Goal: Find specific page/section: Find specific page/section

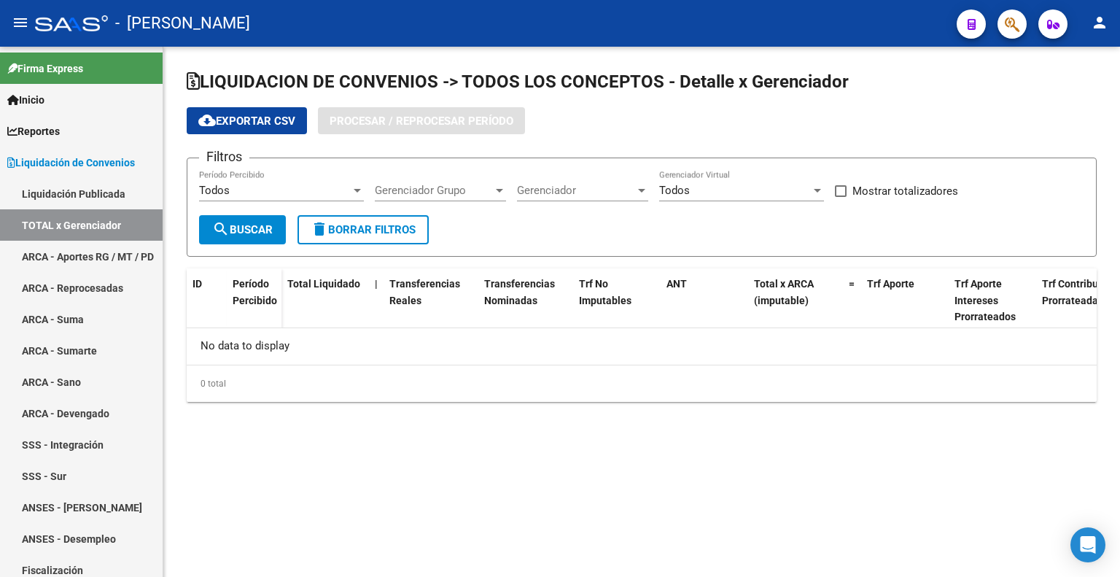
checkbox input "true"
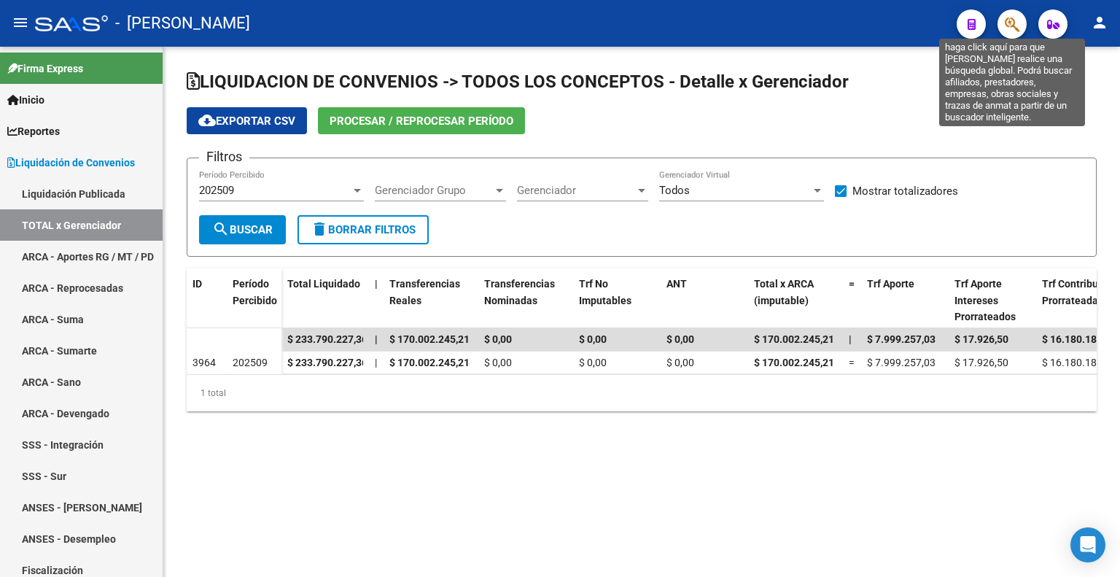
click at [1014, 17] on icon "button" at bounding box center [1012, 24] width 15 height 17
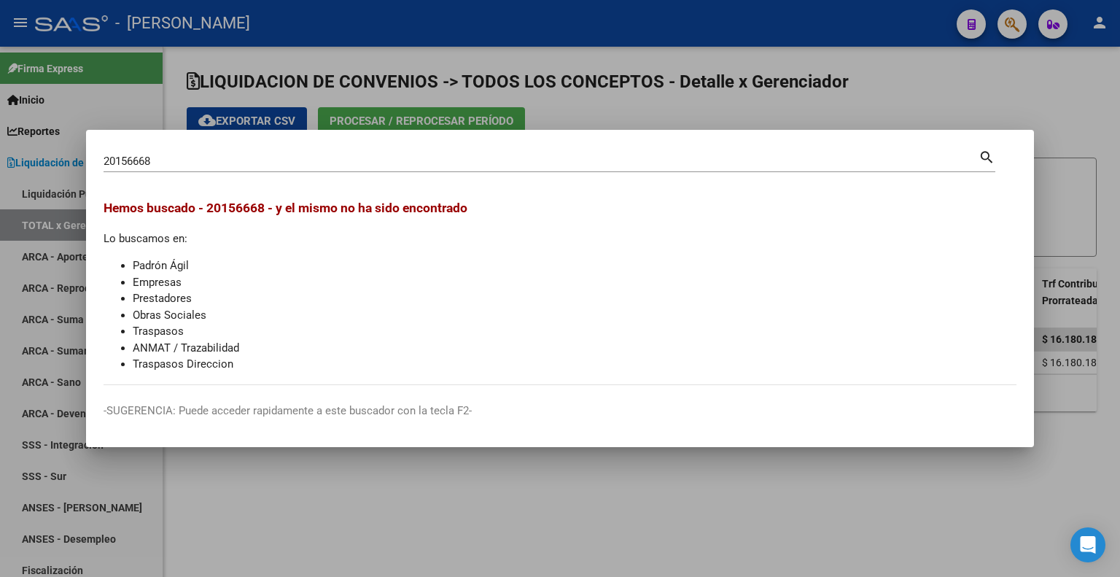
click at [203, 151] on div "20156668 Buscar (apellido, dni, cuil, nro traspaso, cuit, obra social)" at bounding box center [541, 161] width 875 height 22
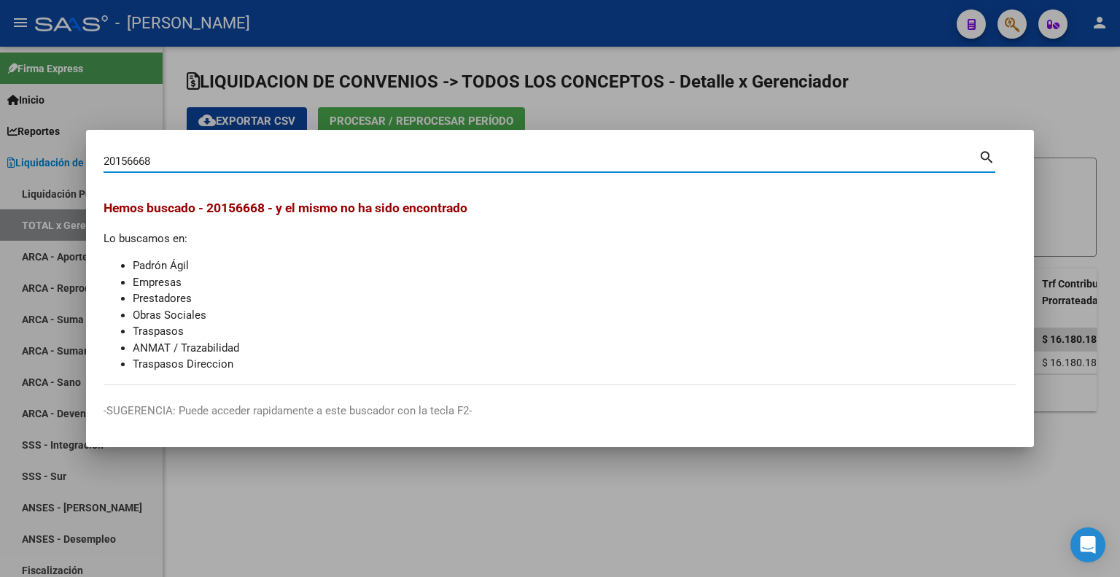
click at [203, 151] on div "20156668 Buscar (apellido, dni, cuil, nro traspaso, cuit, obra social)" at bounding box center [541, 161] width 875 height 22
type input "2"
type input "20158668"
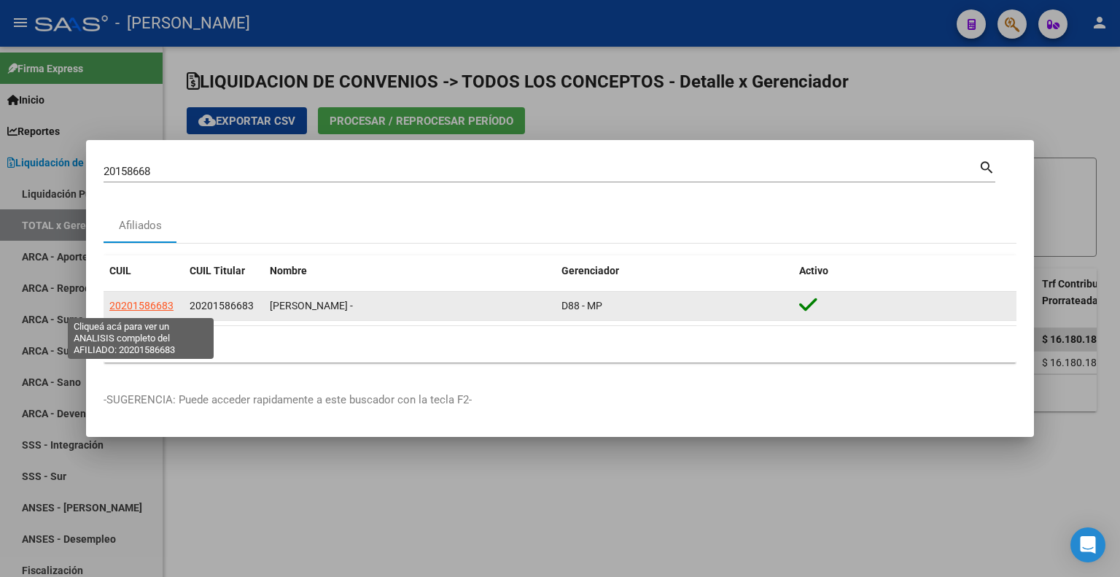
click at [149, 300] on span "20201586683" at bounding box center [141, 306] width 64 height 12
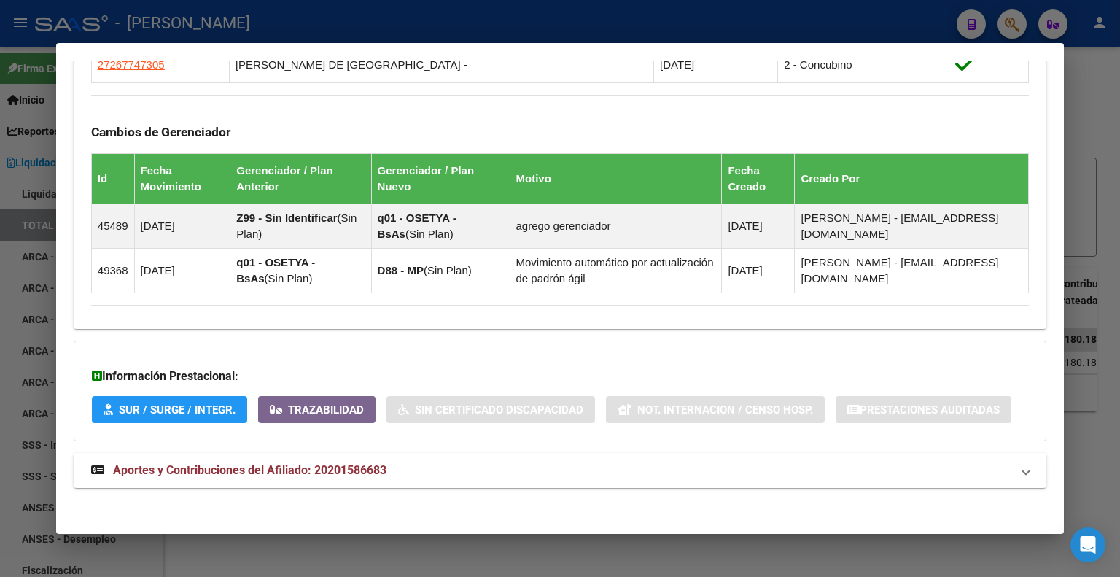
scroll to position [919, 0]
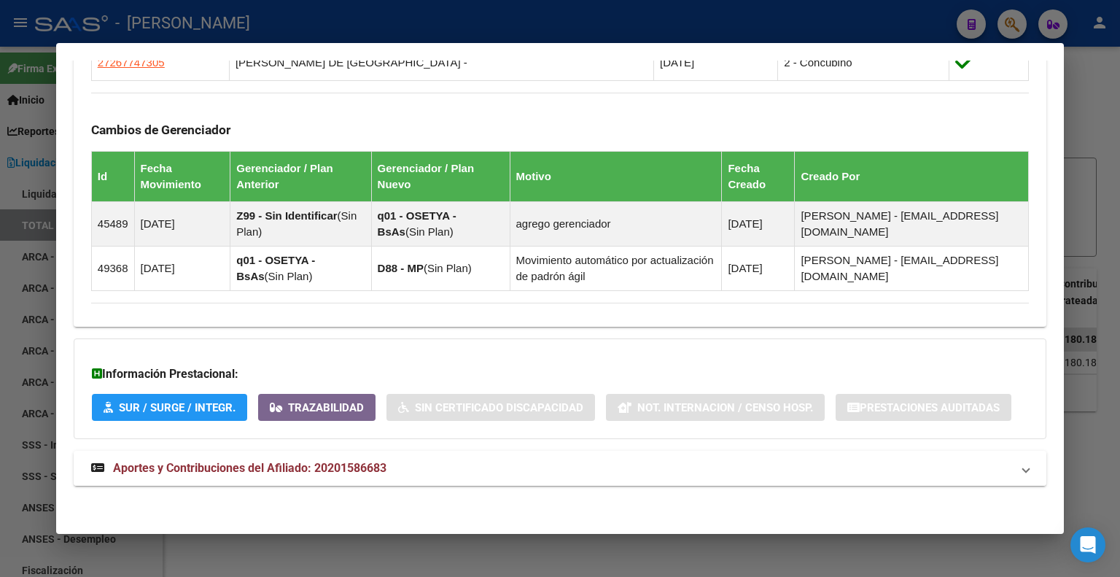
click at [277, 469] on span "Aportes y Contribuciones del Afiliado: 20201586683" at bounding box center [249, 468] width 273 height 14
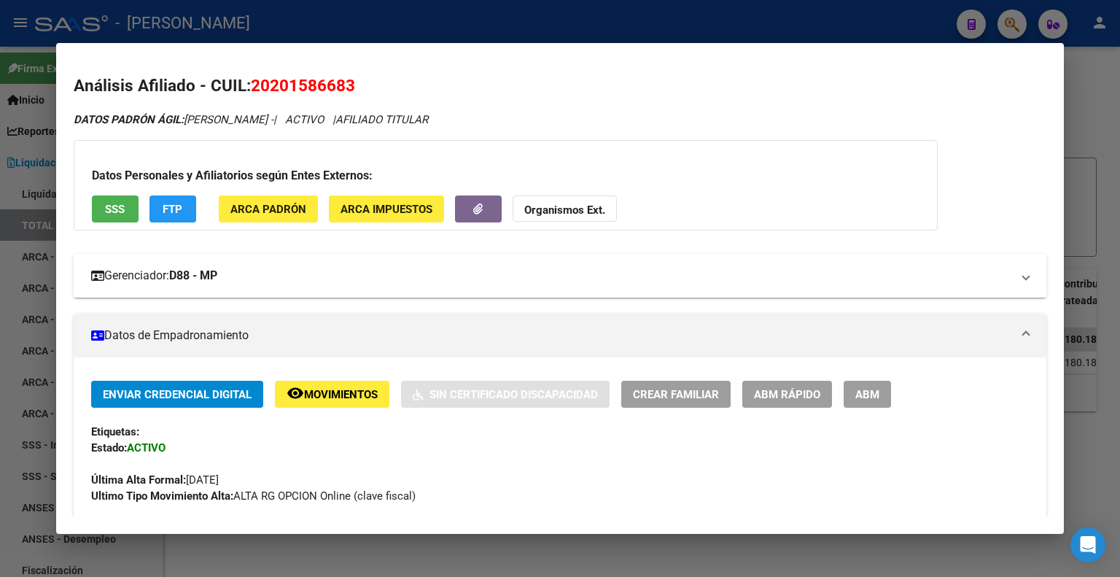
scroll to position [0, 0]
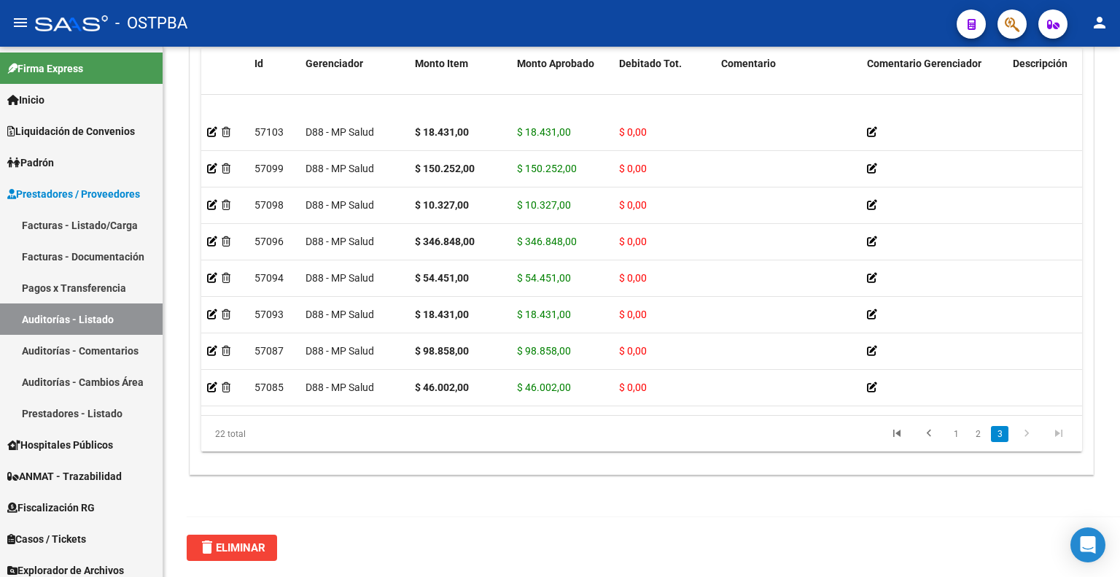
scroll to position [496, 0]
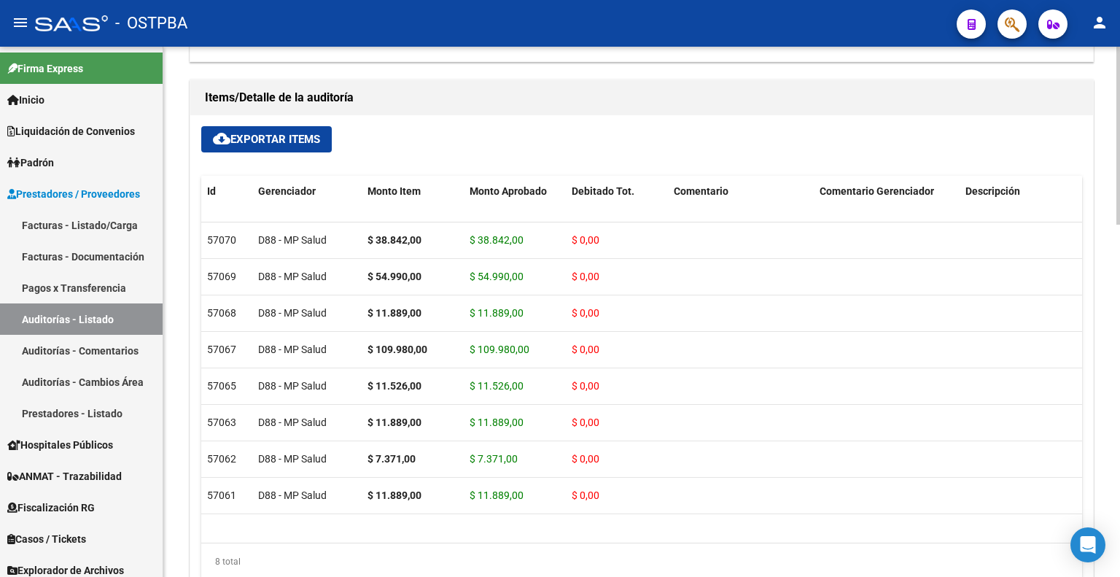
scroll to position [1021, 0]
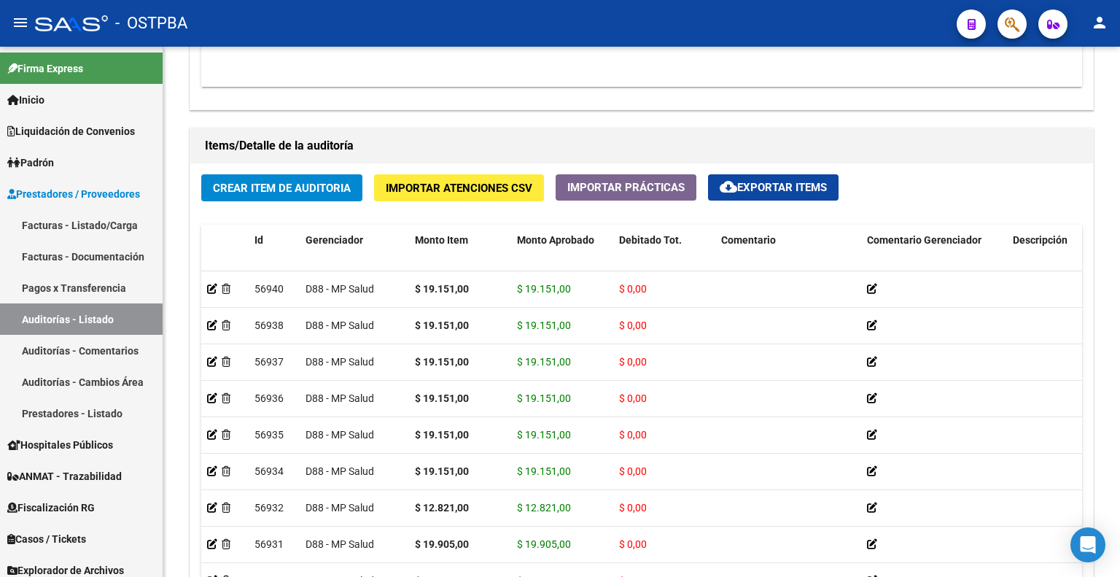
scroll to position [898, 0]
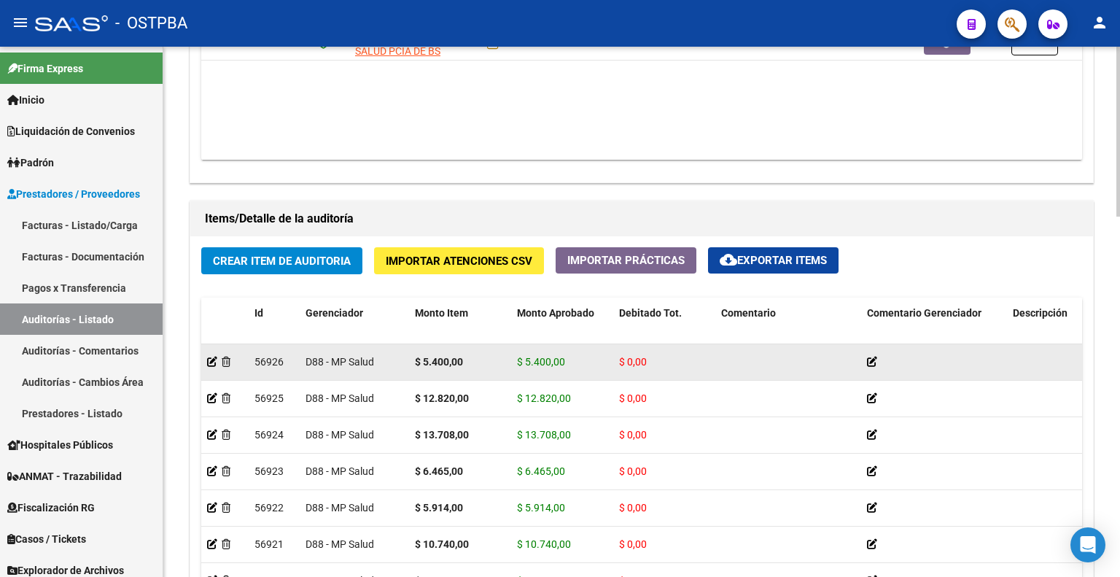
scroll to position [1094, 0]
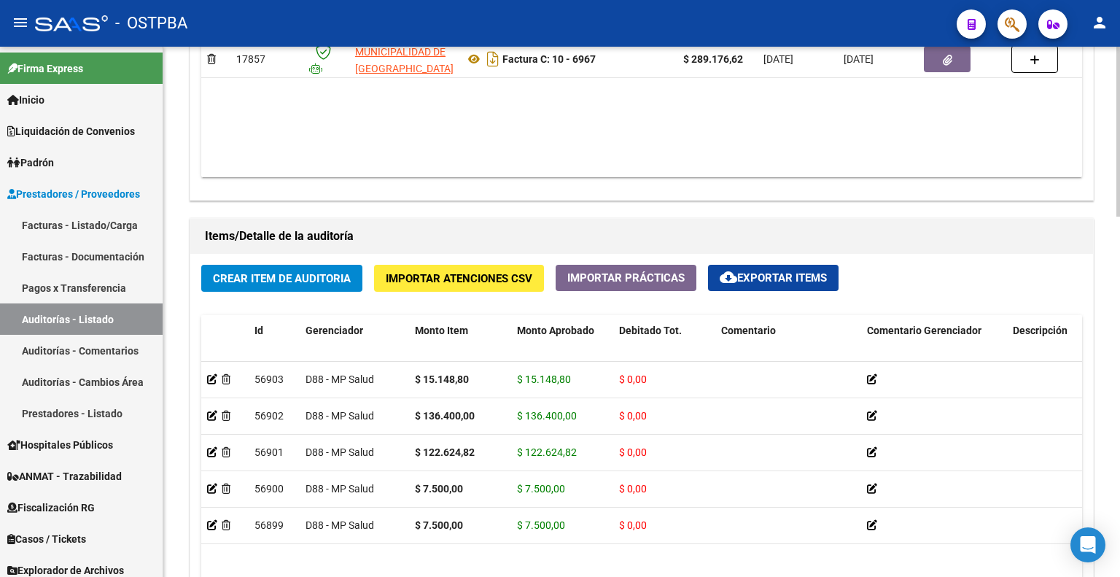
scroll to position [833, 0]
